Goal: Check status

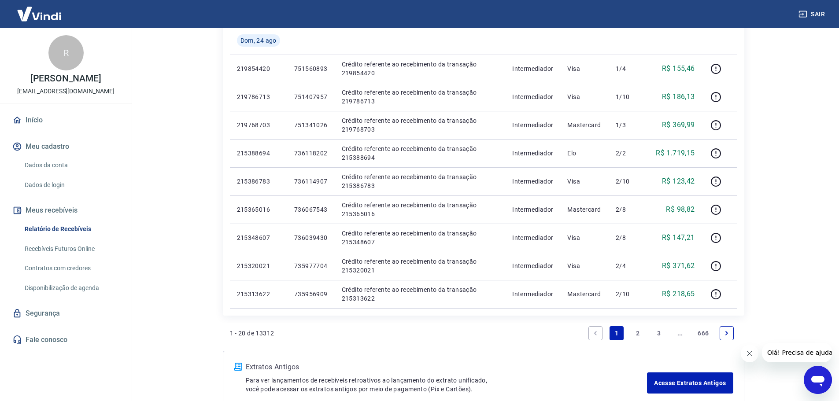
scroll to position [544, 0]
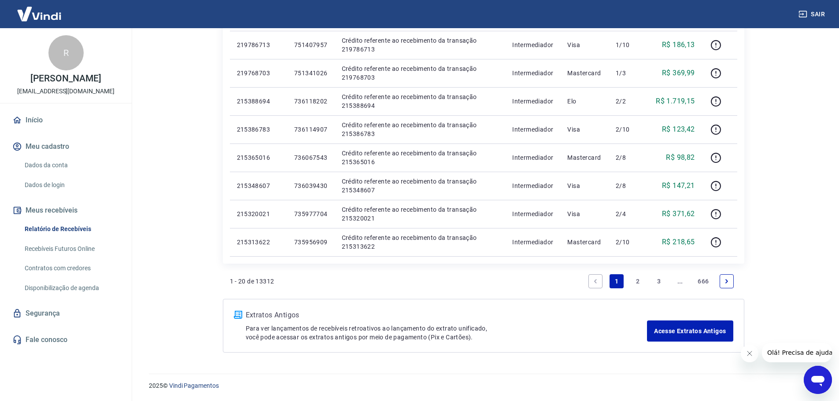
click at [638, 283] on link "2" at bounding box center [637, 281] width 14 height 14
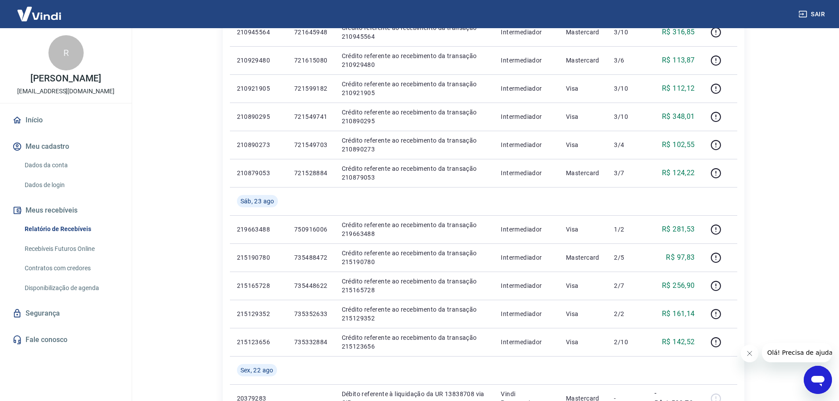
scroll to position [220, 0]
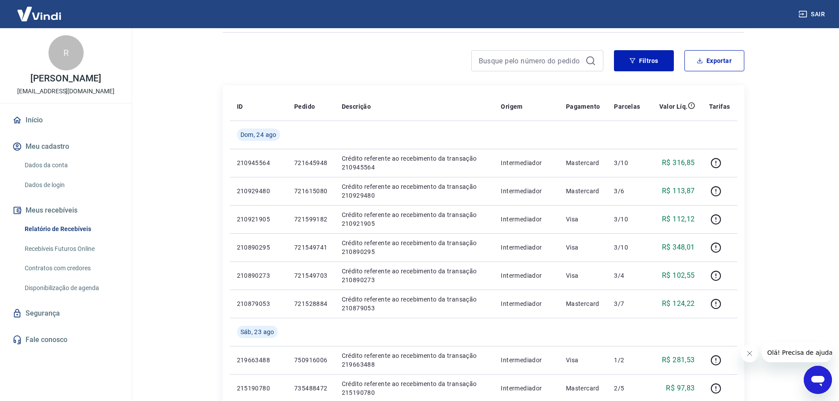
scroll to position [44, 0]
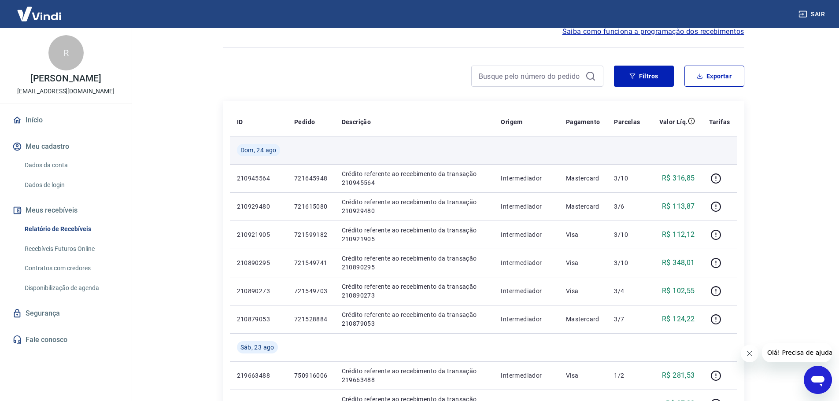
click at [471, 147] on td at bounding box center [414, 150] width 159 height 28
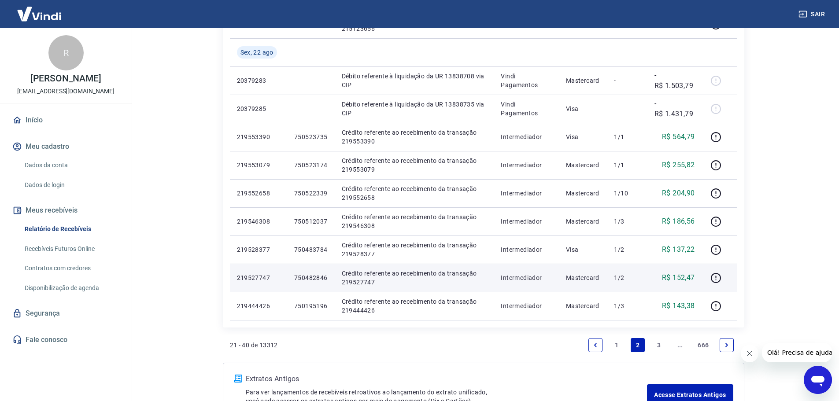
scroll to position [528, 0]
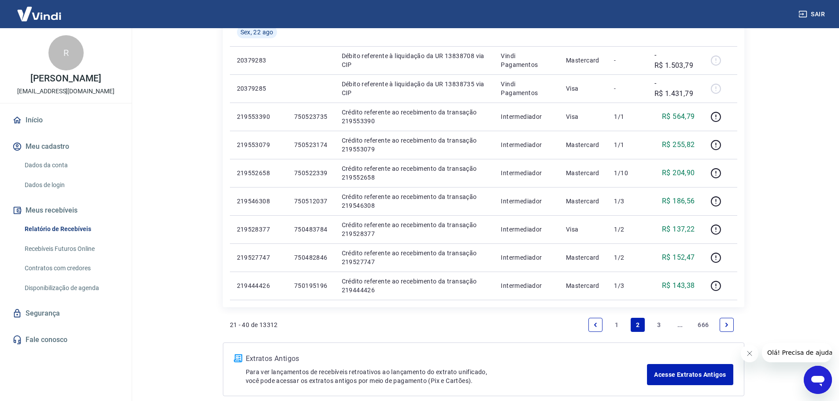
click at [612, 329] on link "1" at bounding box center [616, 325] width 14 height 14
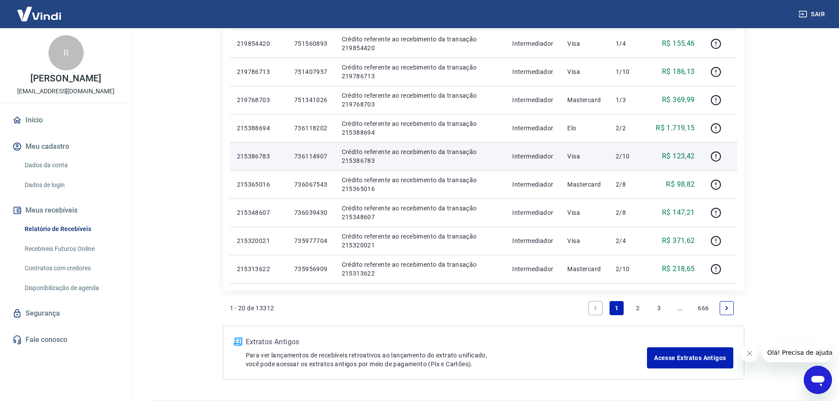
scroll to position [528, 0]
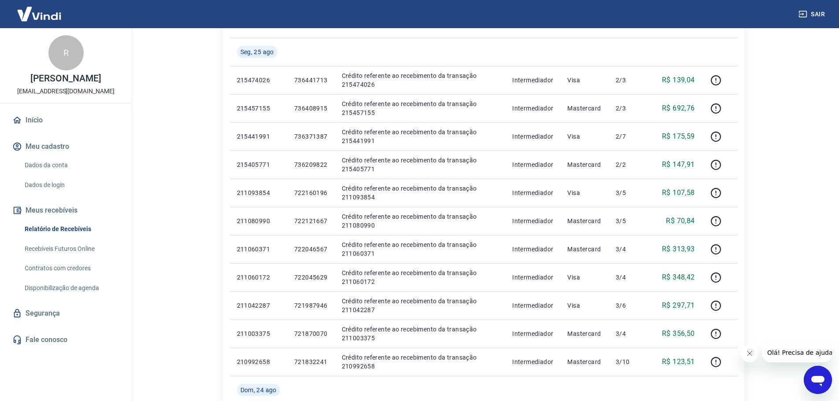
scroll to position [132, 0]
